Goal: Transaction & Acquisition: Book appointment/travel/reservation

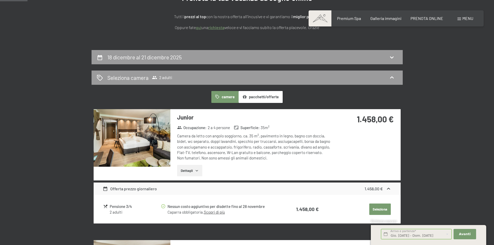
click at [263, 98] on button "pacchetti/offerte" at bounding box center [260, 97] width 44 height 12
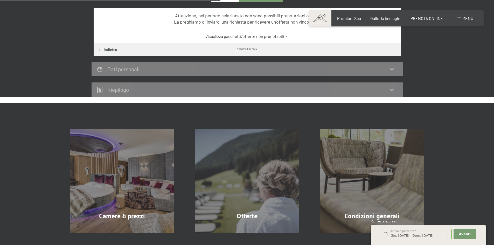
scroll to position [181, 0]
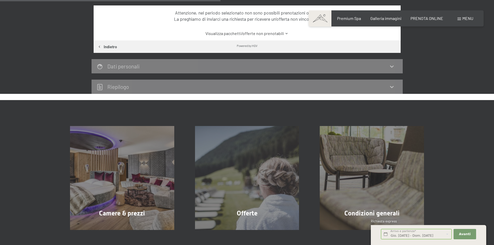
click at [448, 64] on div "18 dicembre al 21 dicembre 2025 Seleziona camera 2 adulti camere pacchetti/offe…" at bounding box center [247, 19] width 494 height 147
click at [23, 37] on div "18 dicembre al 21 dicembre 2025 Seleziona camera 2 adulti camere pacchetti/offe…" at bounding box center [247, 19] width 494 height 147
click at [108, 46] on button "Indietro" at bounding box center [107, 46] width 27 height 12
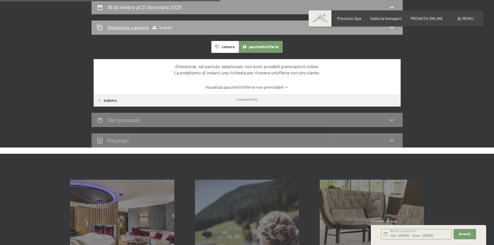
select select "2025-12-01"
select select "2026-01-01"
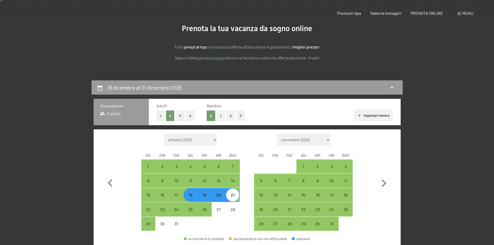
scroll to position [0, 0]
